Goal: Feedback & Contribution: Submit feedback/report problem

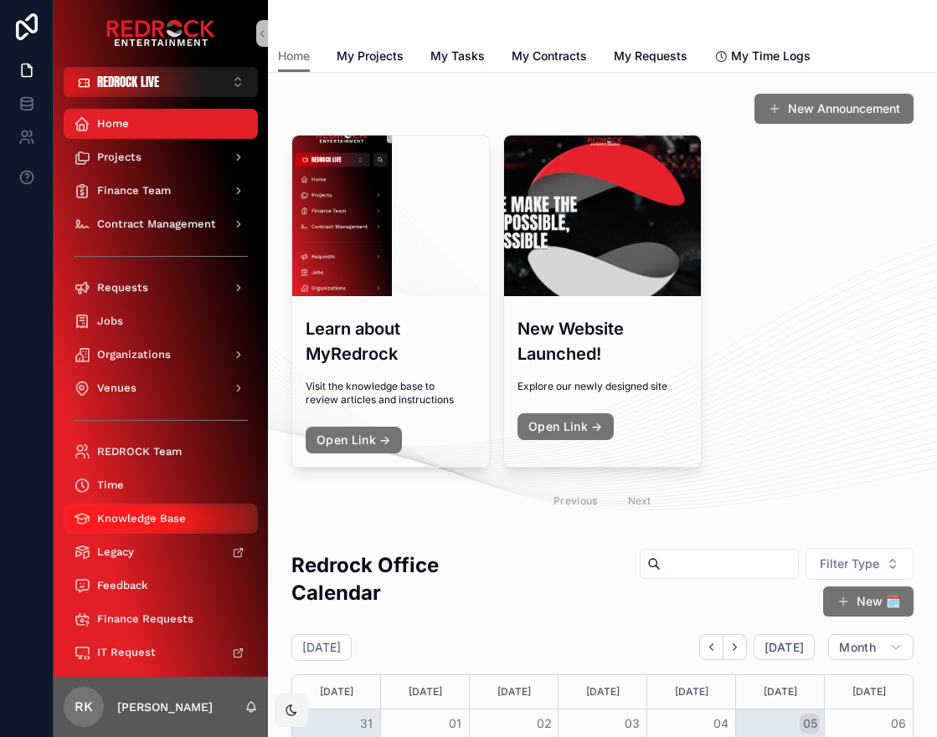
click at [143, 515] on span "Knowledge Base" at bounding box center [141, 518] width 89 height 13
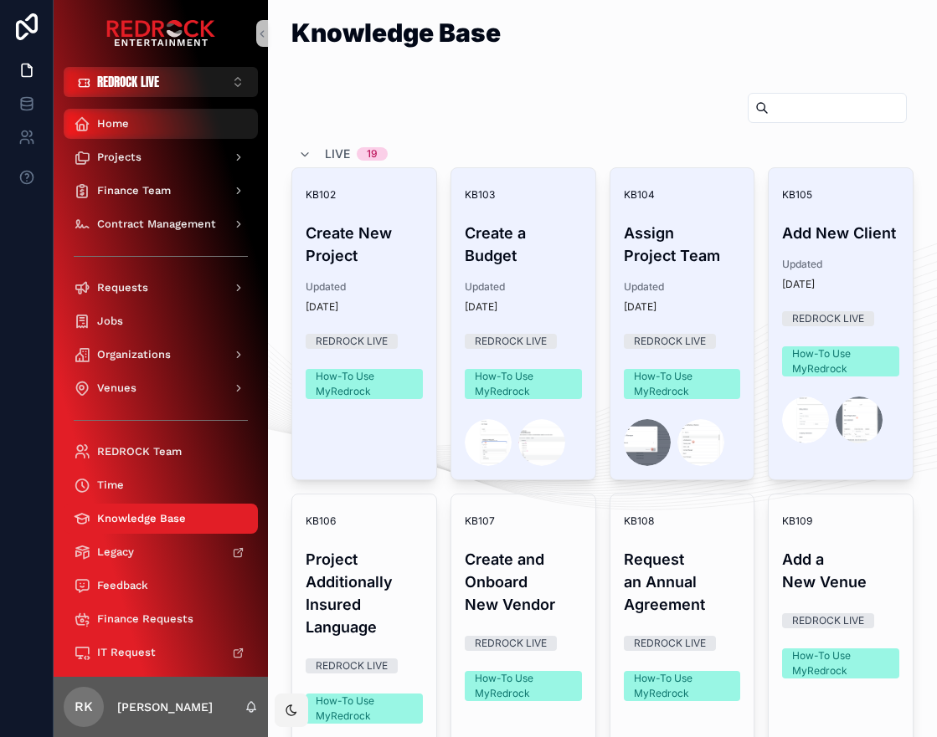
click at [151, 132] on div "Home" at bounding box center [161, 123] width 174 height 27
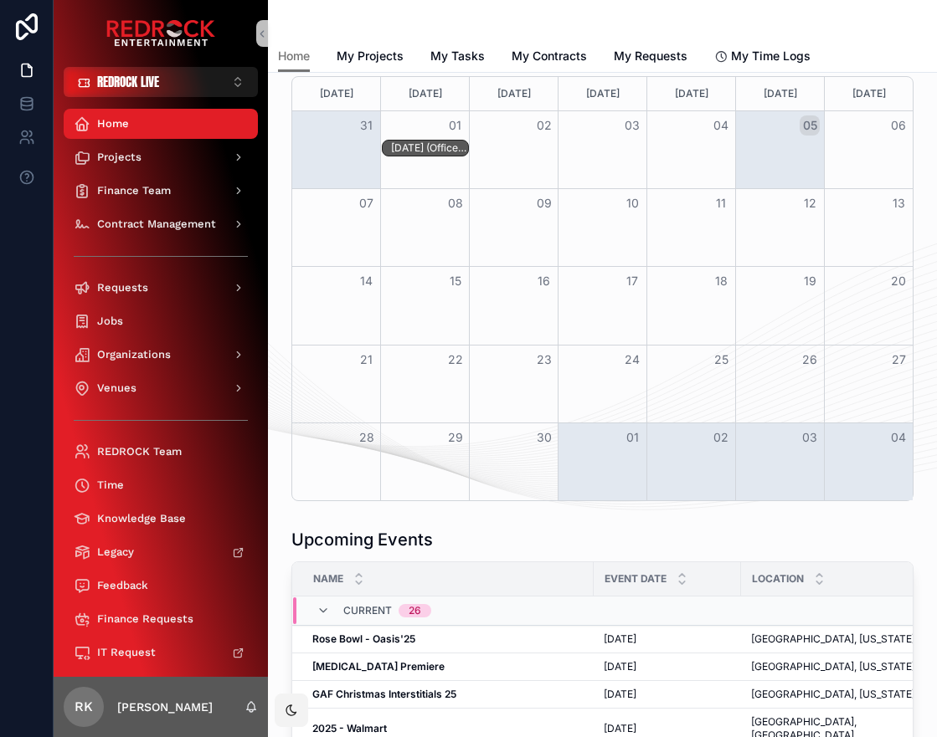
scroll to position [484, 0]
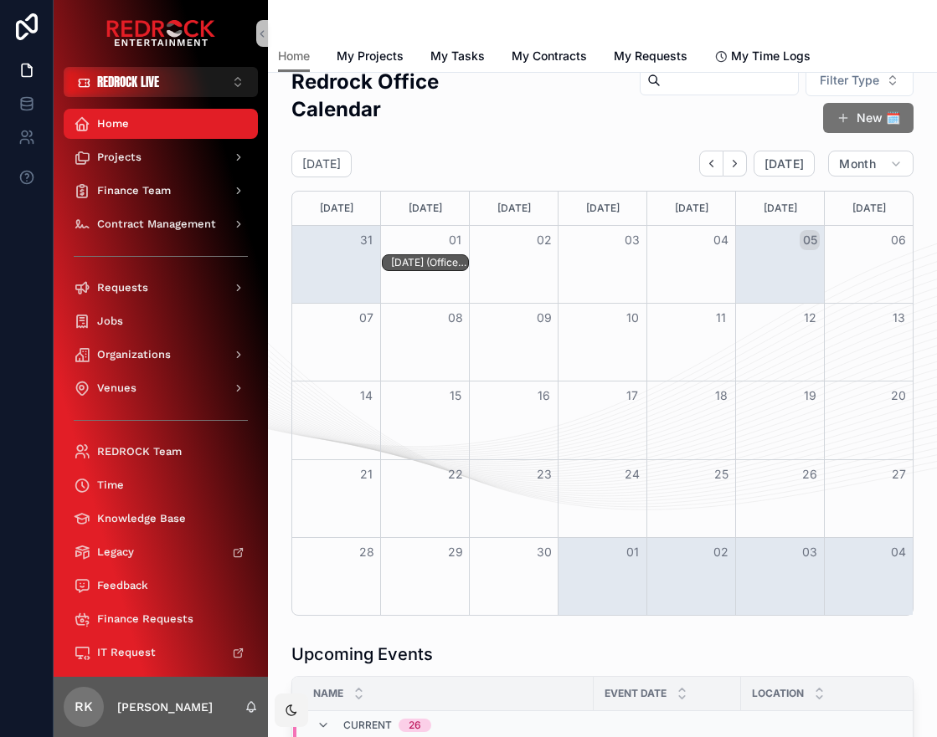
click at [472, 130] on div "Redrock Office Calendar" at bounding box center [411, 102] width 240 height 69
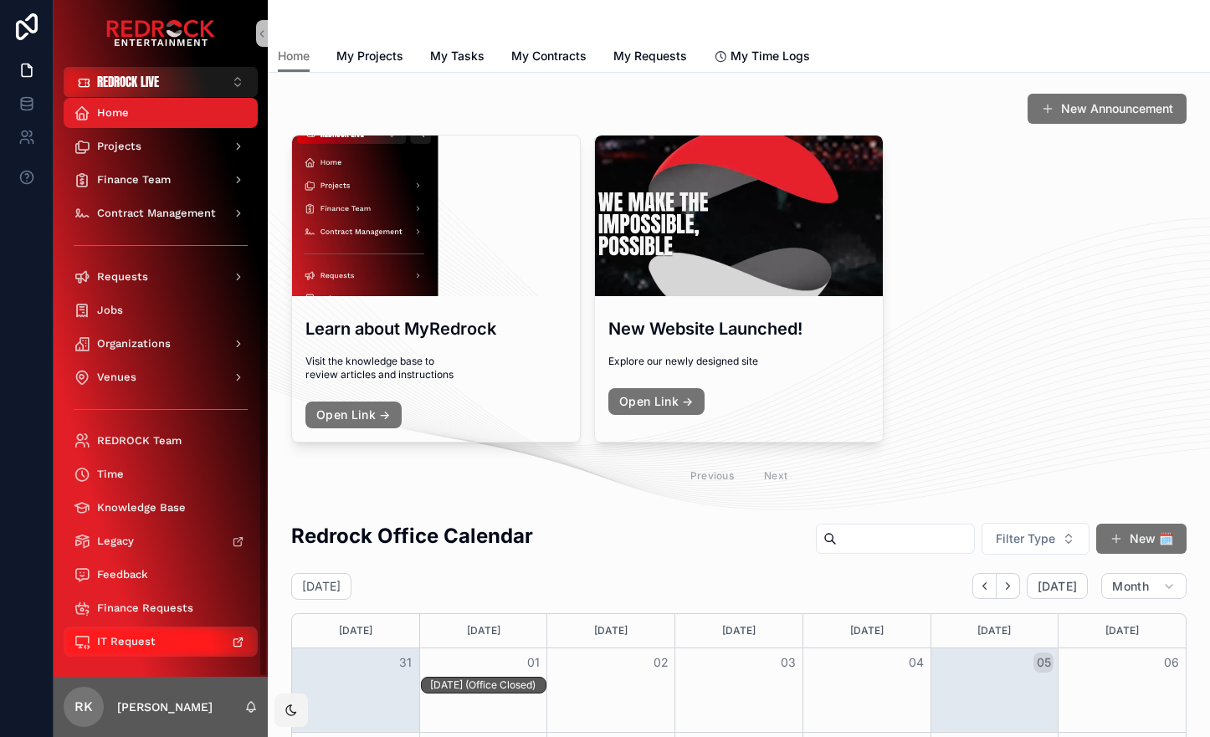
scroll to position [13, 0]
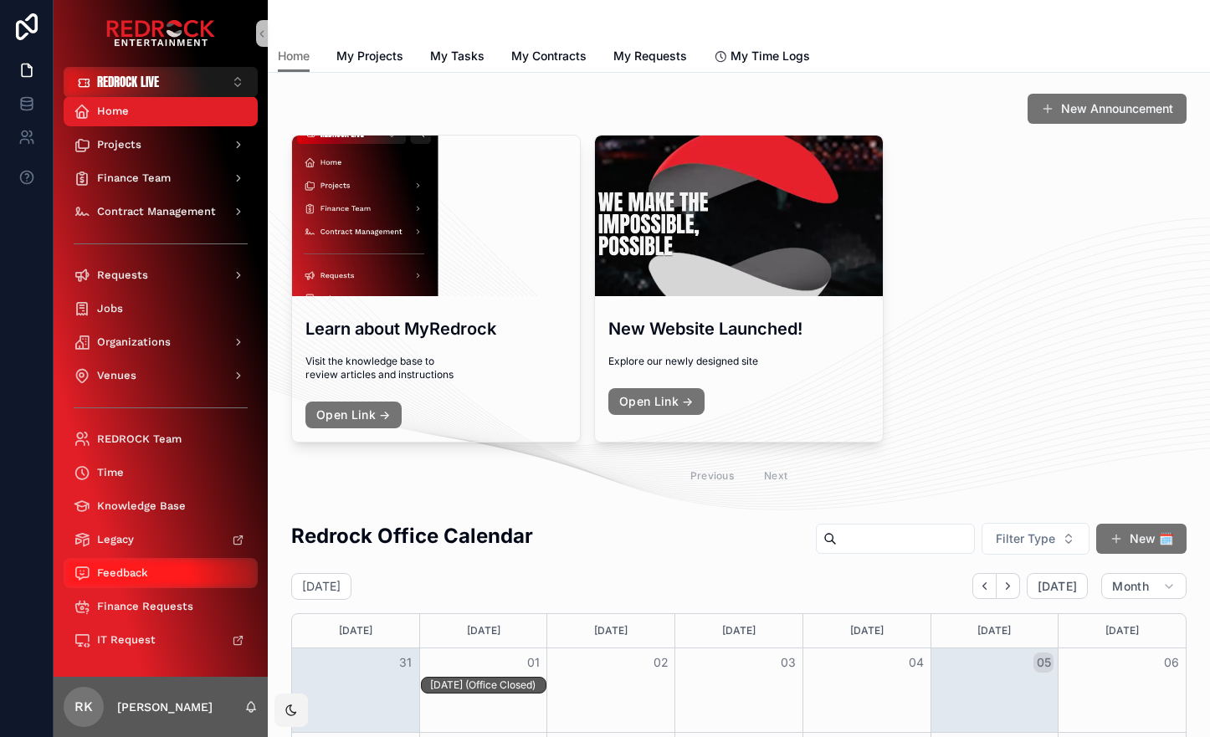
click at [142, 578] on span "Feedback" at bounding box center [122, 573] width 51 height 13
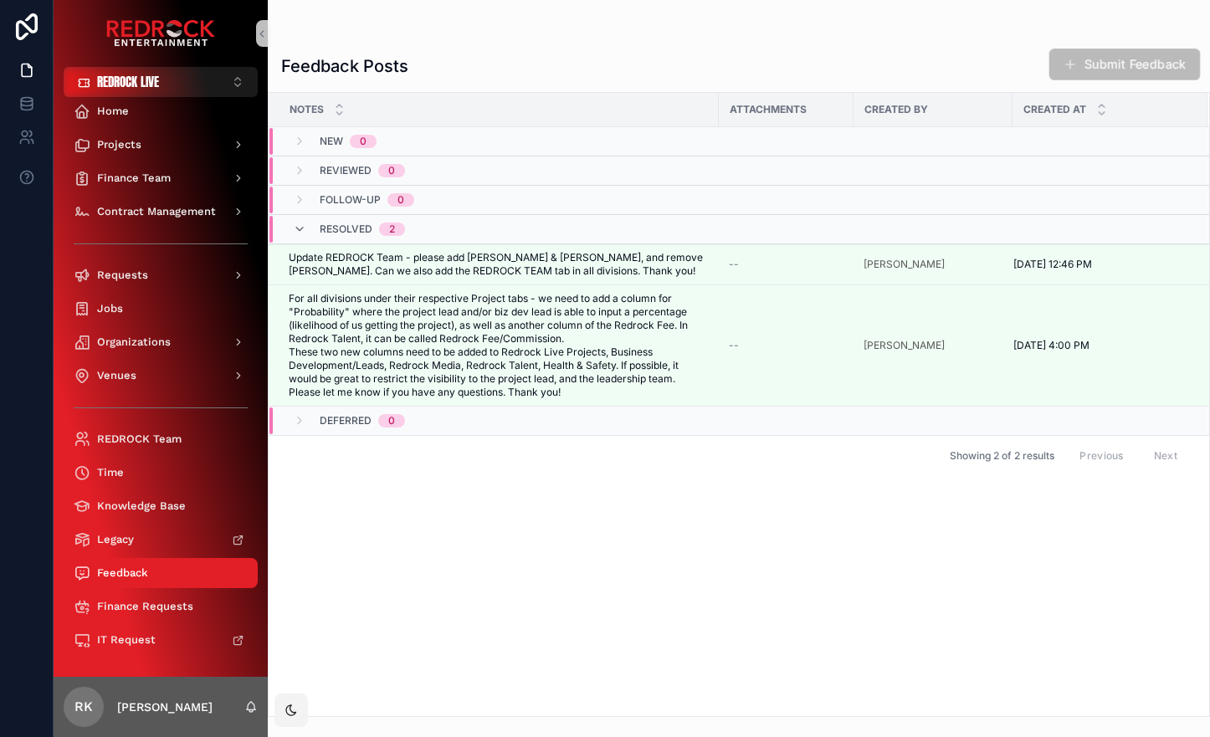
click at [936, 60] on button "Submit Feedback" at bounding box center [1125, 65] width 151 height 32
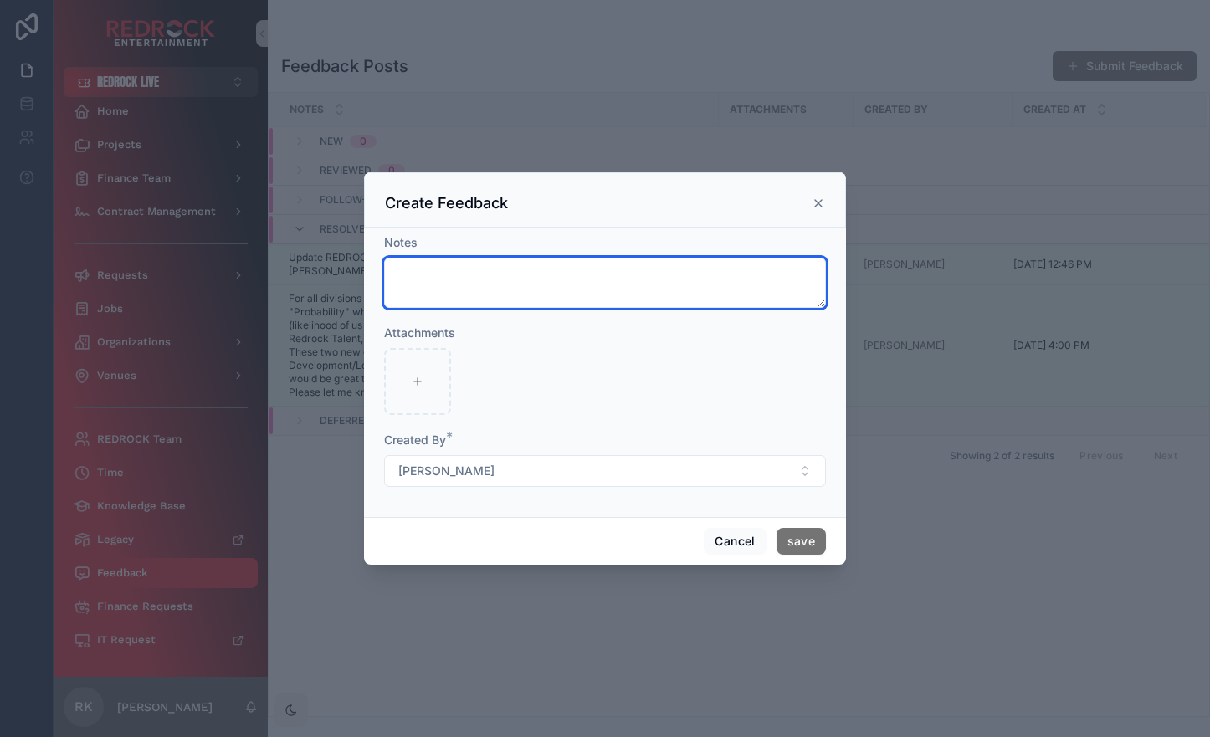
click at [722, 282] on textarea "scrollable content" at bounding box center [605, 283] width 442 height 50
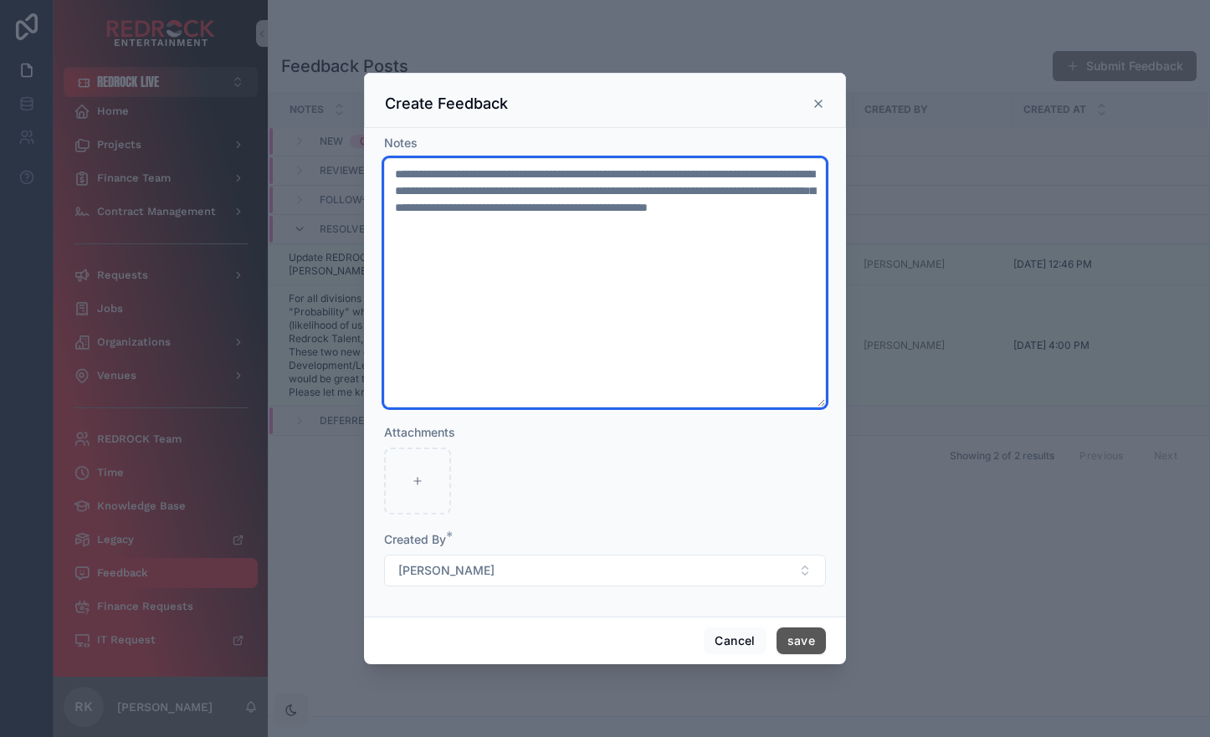
type textarea "**********"
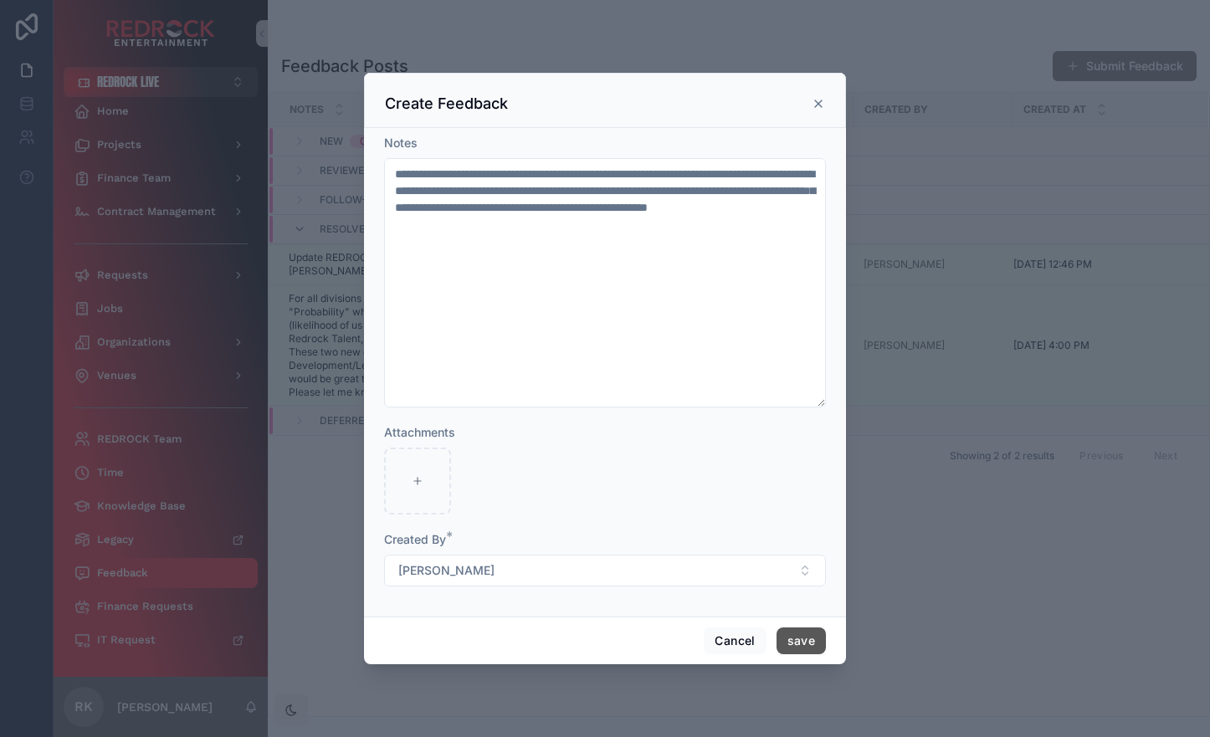
click at [812, 644] on button "save" at bounding box center [801, 641] width 49 height 27
